Goal: Find specific page/section: Find specific page/section

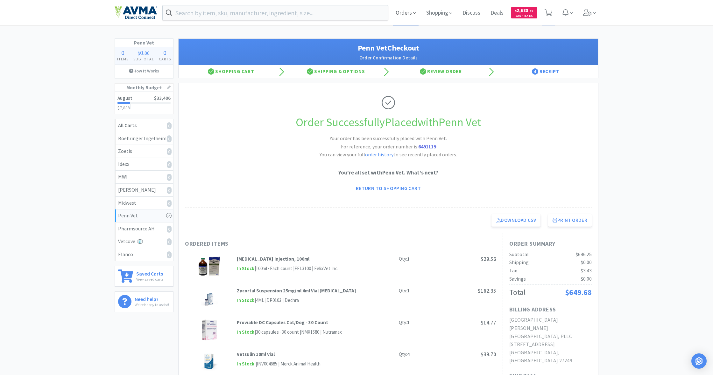
click at [403, 11] on span "Orders" at bounding box center [405, 12] width 25 height 25
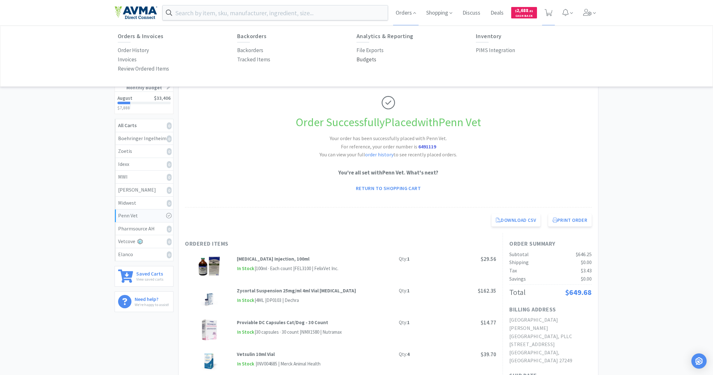
click at [364, 60] on p "Budgets" at bounding box center [366, 59] width 20 height 9
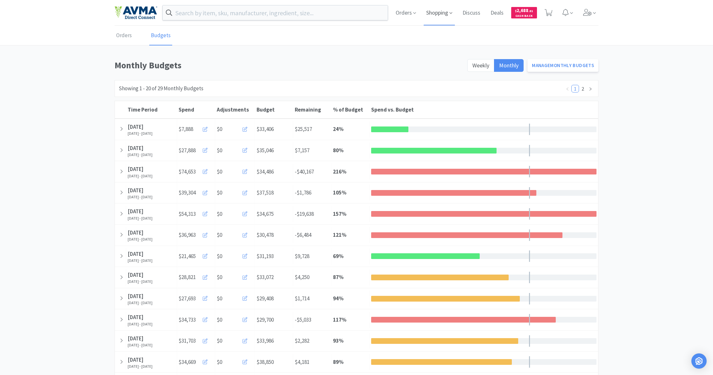
click at [443, 13] on span "Shopping" at bounding box center [439, 12] width 31 height 25
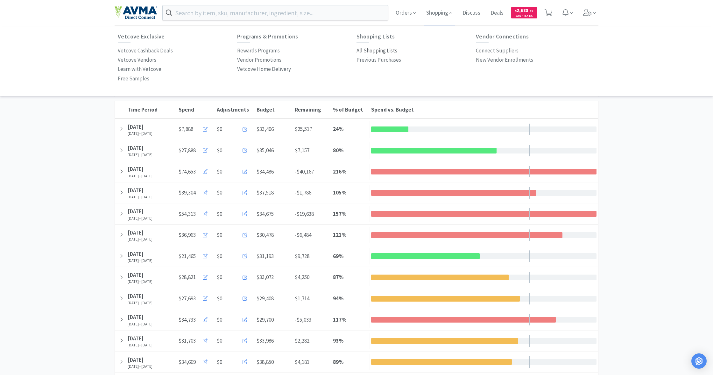
click at [373, 52] on p "All Shopping Lists" at bounding box center [376, 50] width 41 height 9
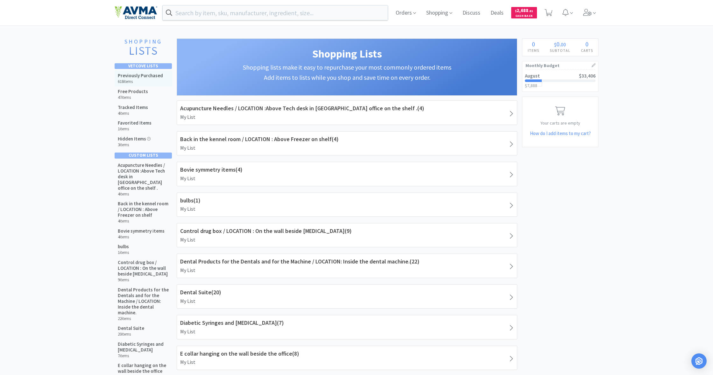
click at [144, 79] on h6 "618 items" at bounding box center [140, 81] width 45 height 5
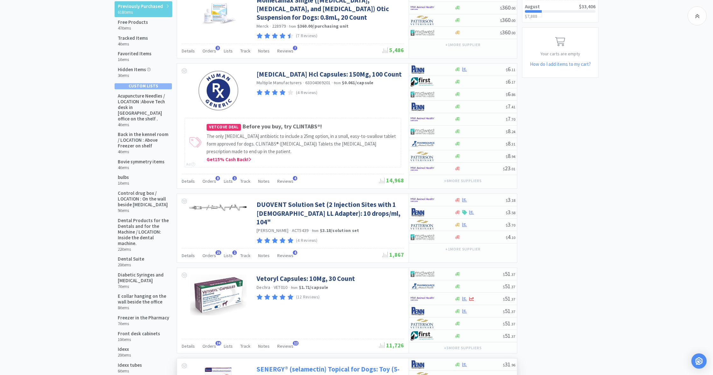
scroll to position [69, 0]
